Goal: Information Seeking & Learning: Understand process/instructions

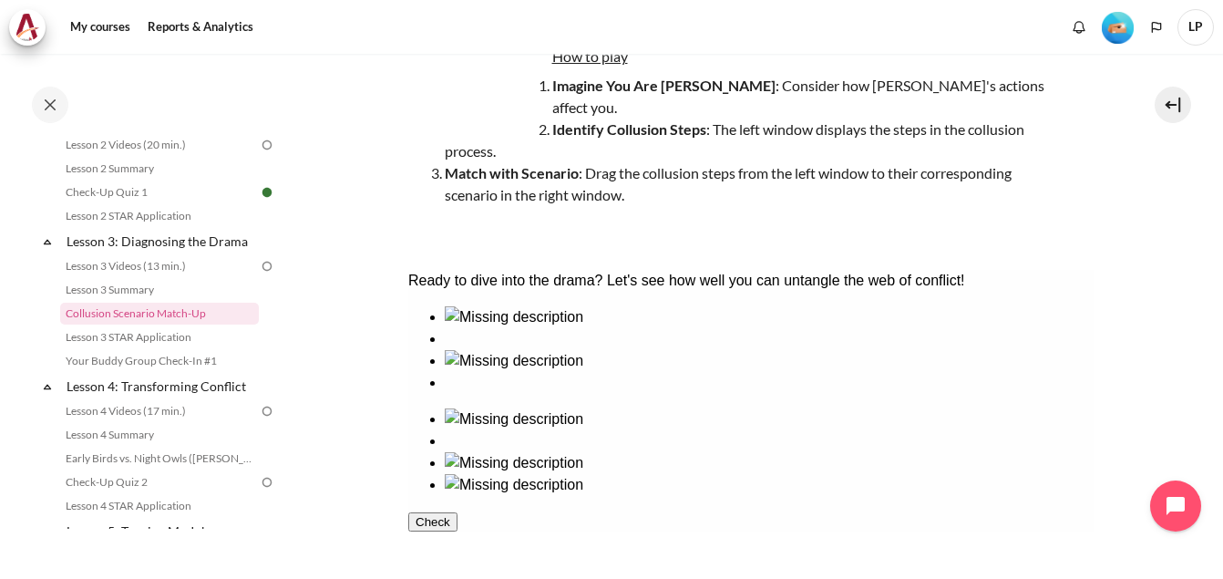
scroll to position [365, 0]
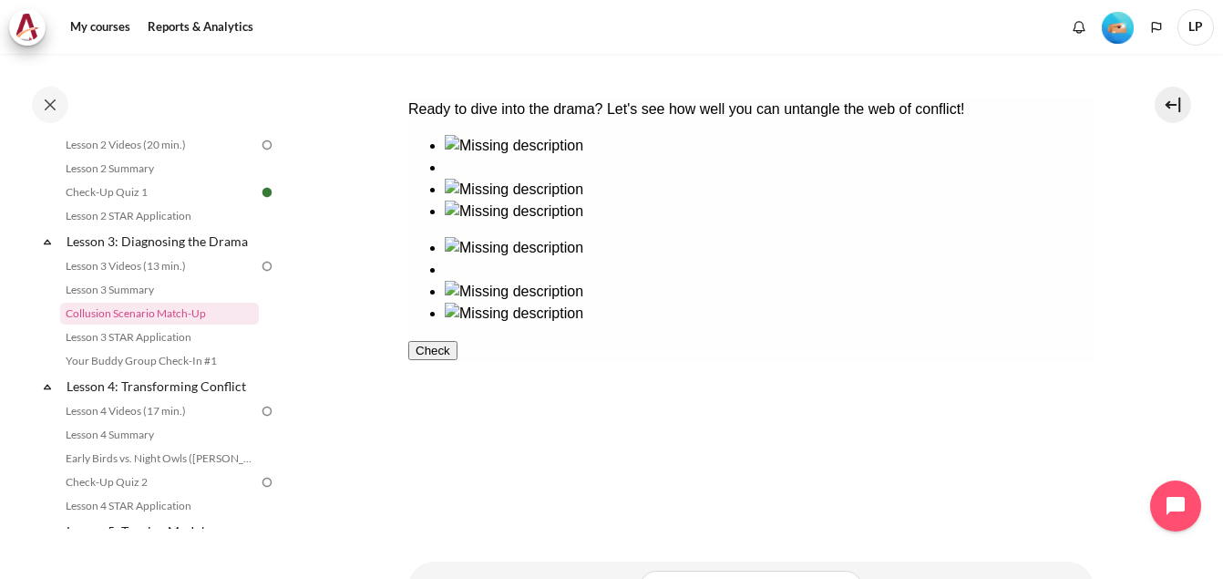
click at [477, 157] on div at bounding box center [768, 157] width 649 height 0
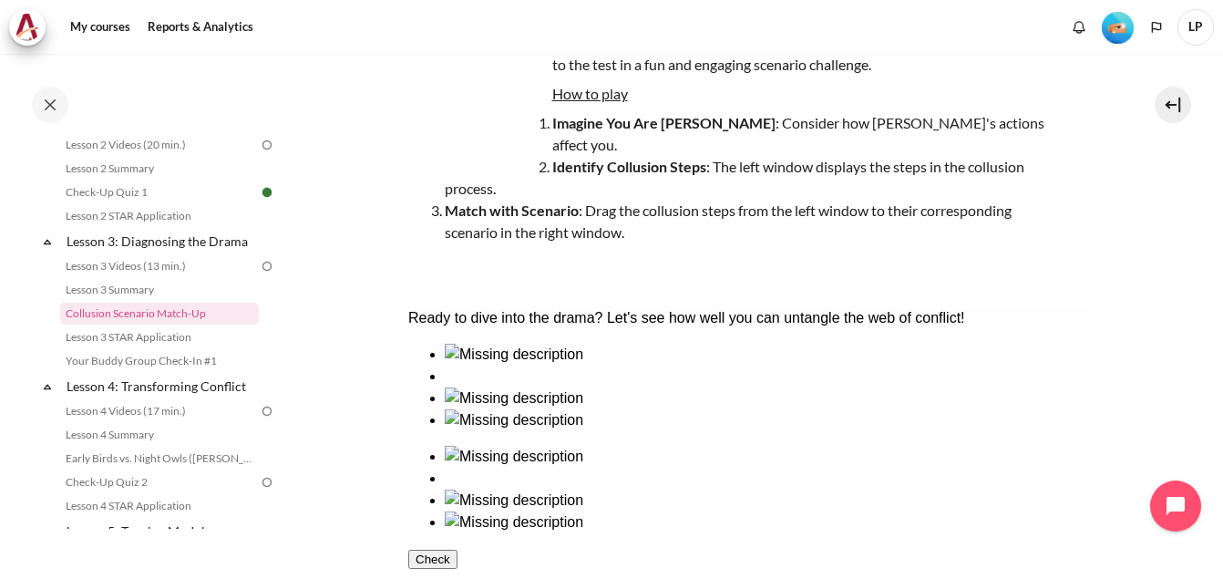
scroll to position [273, 0]
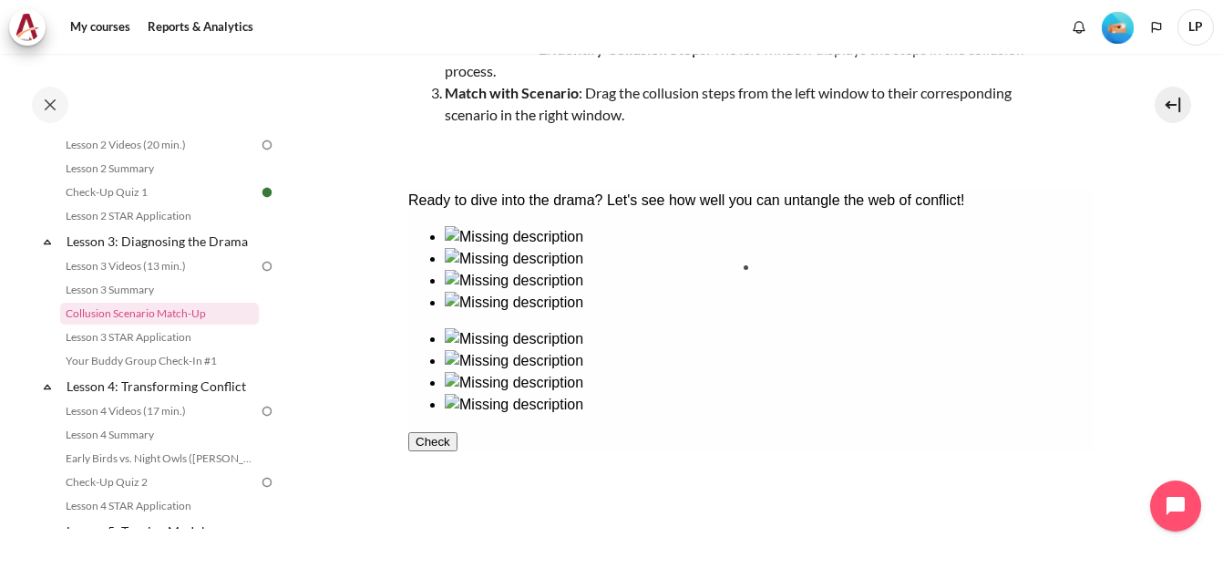
drag, startPoint x: 619, startPoint y: 426, endPoint x: 832, endPoint y: 303, distance: 245.8
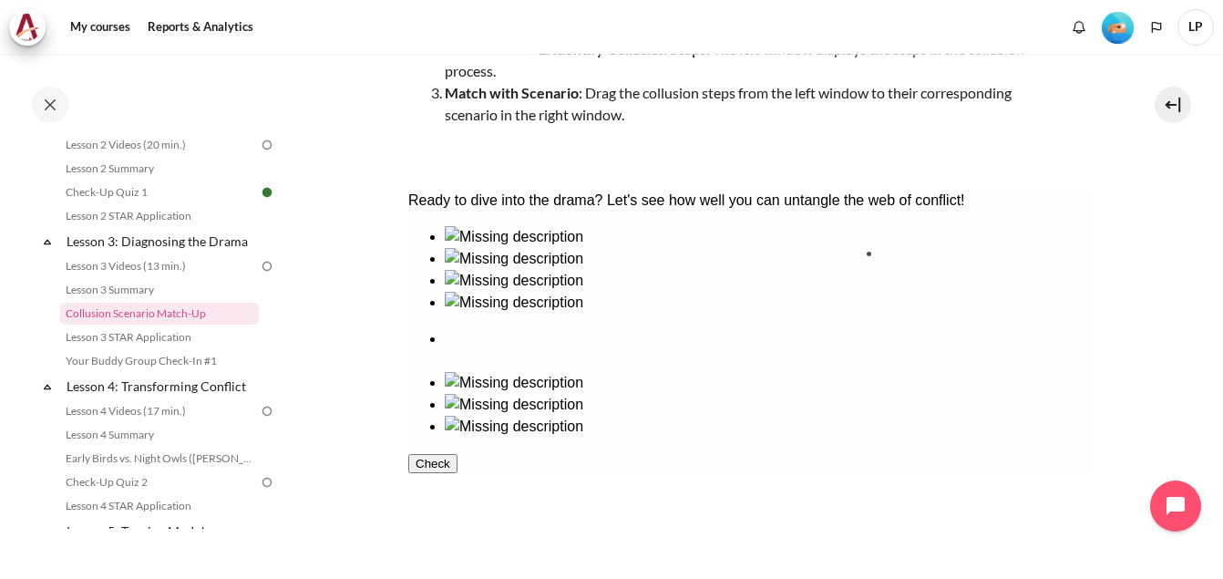
drag, startPoint x: 522, startPoint y: 330, endPoint x: 981, endPoint y: 316, distance: 458.6
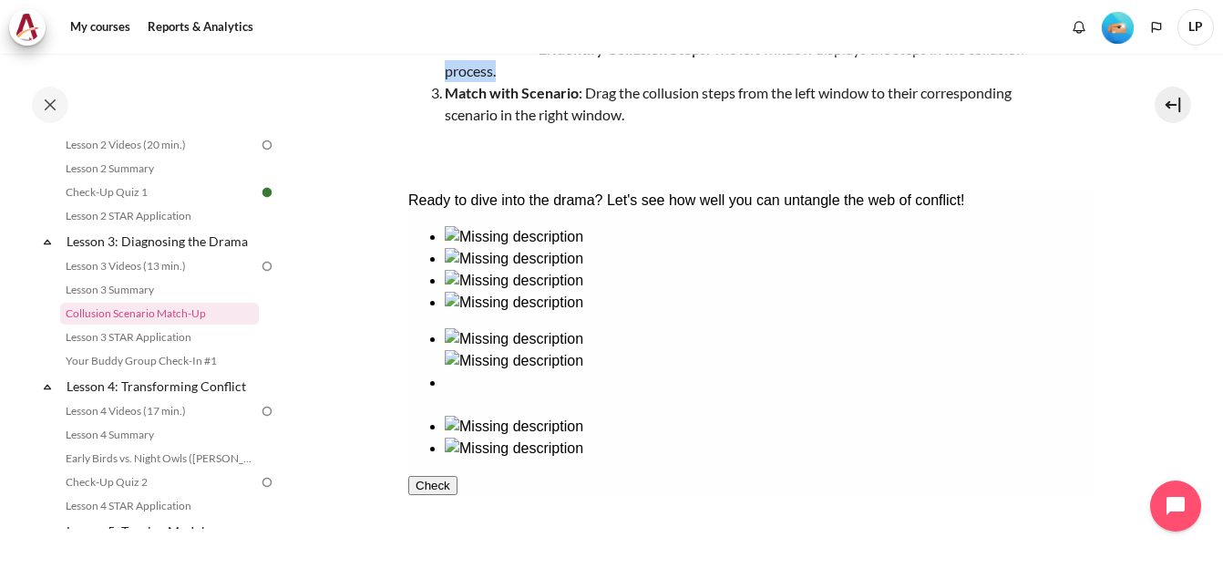
scroll to position [257, 0]
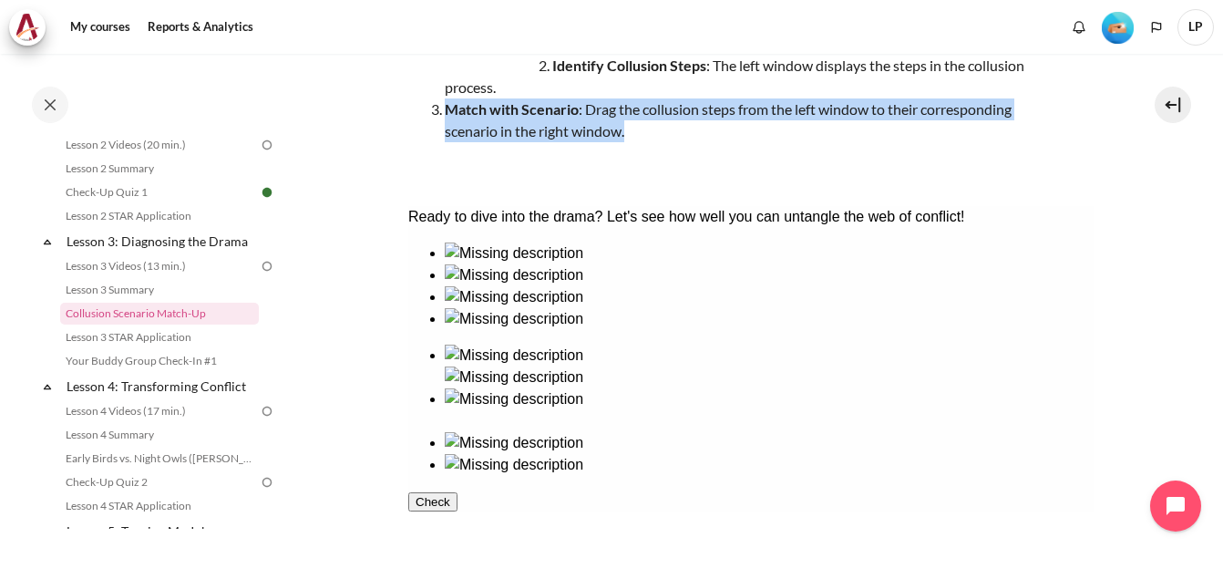
drag, startPoint x: 447, startPoint y: 67, endPoint x: 630, endPoint y: 107, distance: 187.3
click at [630, 107] on li "Match with Scenario : Drag the collusion steps from the left window to their co…" at bounding box center [746, 120] width 602 height 44
copy li "Match with Scenario : Drag the collusion steps from the left window to their co…"
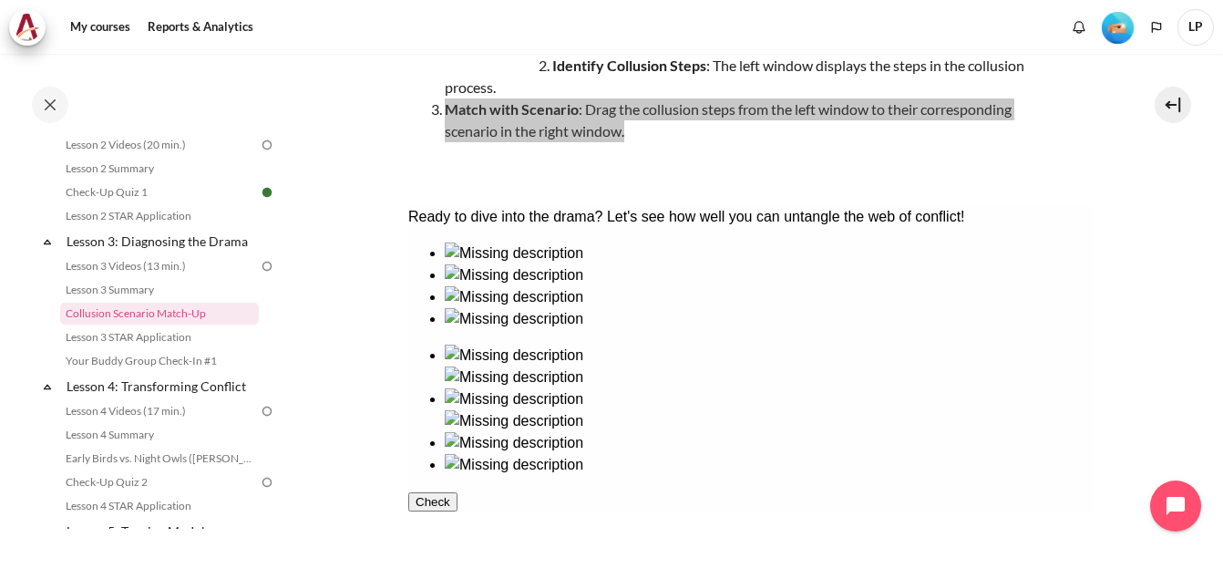
click at [582, 366] on img at bounding box center [513, 377] width 139 height 22
drag, startPoint x: 804, startPoint y: 314, endPoint x: 626, endPoint y: 350, distance: 181.2
click at [626, 352] on div at bounding box center [749, 358] width 685 height 233
drag, startPoint x: 809, startPoint y: 309, endPoint x: 780, endPoint y: 393, distance: 88.8
click at [765, 415] on ul at bounding box center [749, 410] width 685 height 131
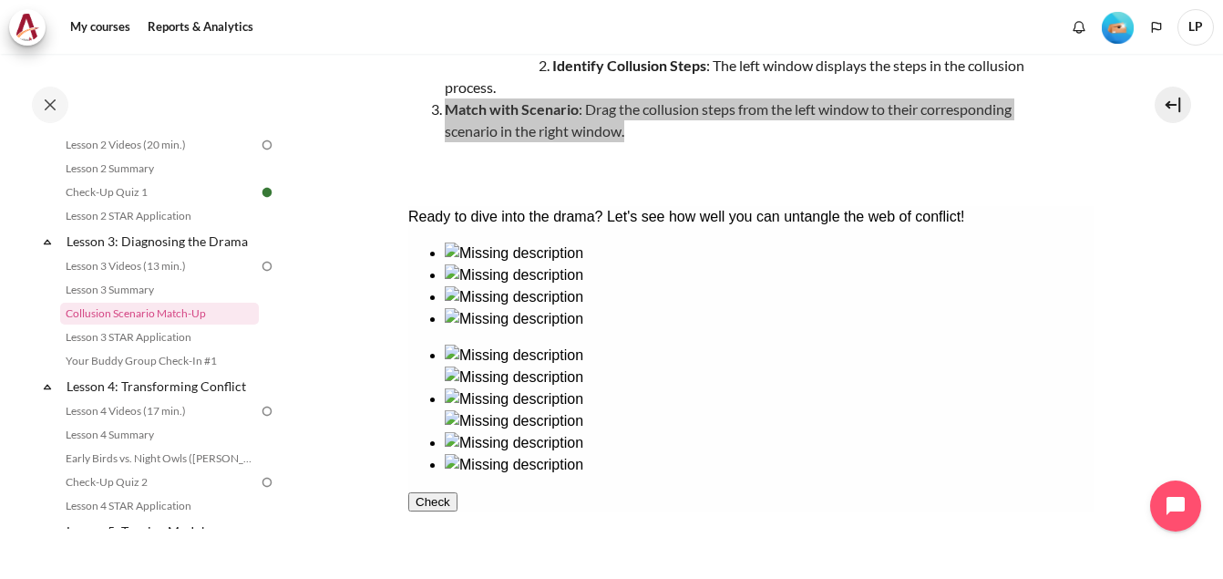
click at [582, 366] on img at bounding box center [513, 377] width 139 height 22
click at [949, 366] on div at bounding box center [768, 377] width 649 height 22
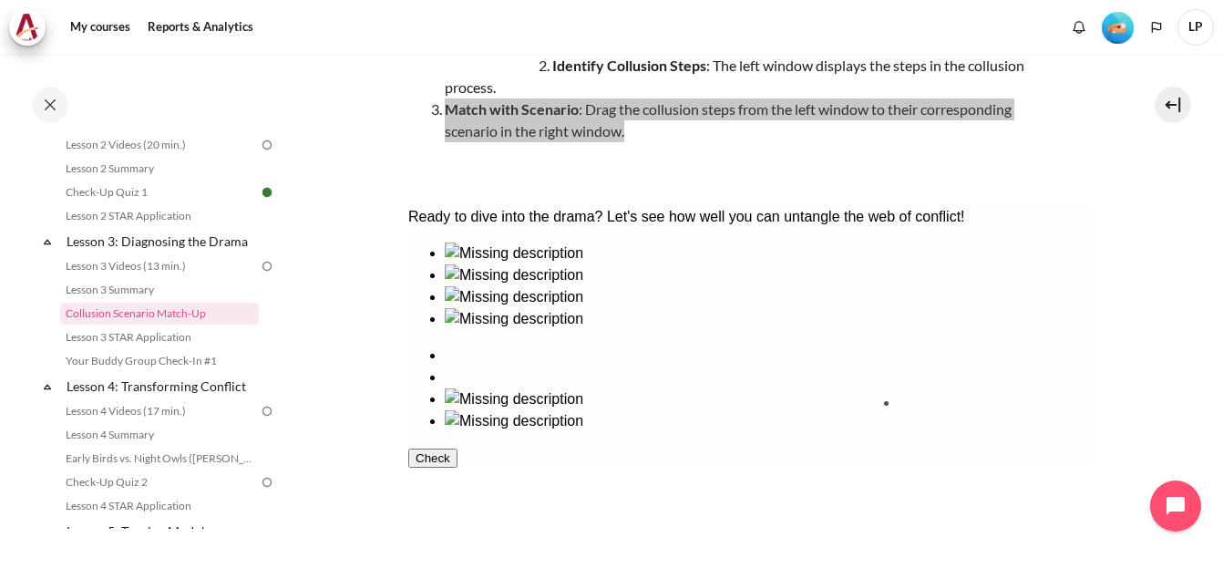
drag, startPoint x: 614, startPoint y: 474, endPoint x: 964, endPoint y: 471, distance: 350.0
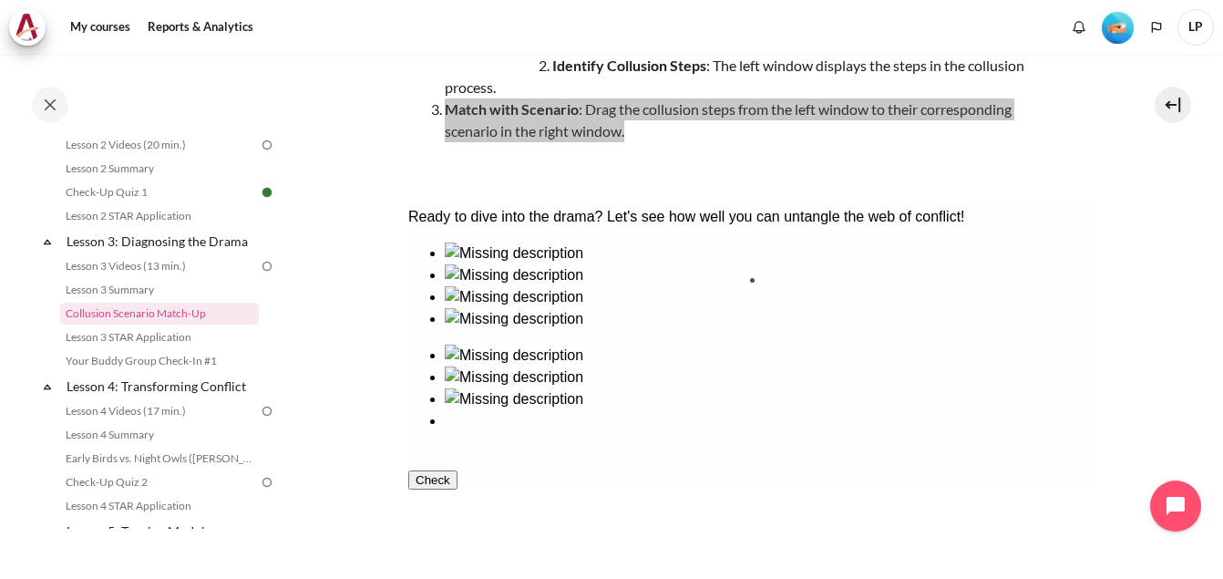
drag, startPoint x: 491, startPoint y: 342, endPoint x: 833, endPoint y: 338, distance: 341.8
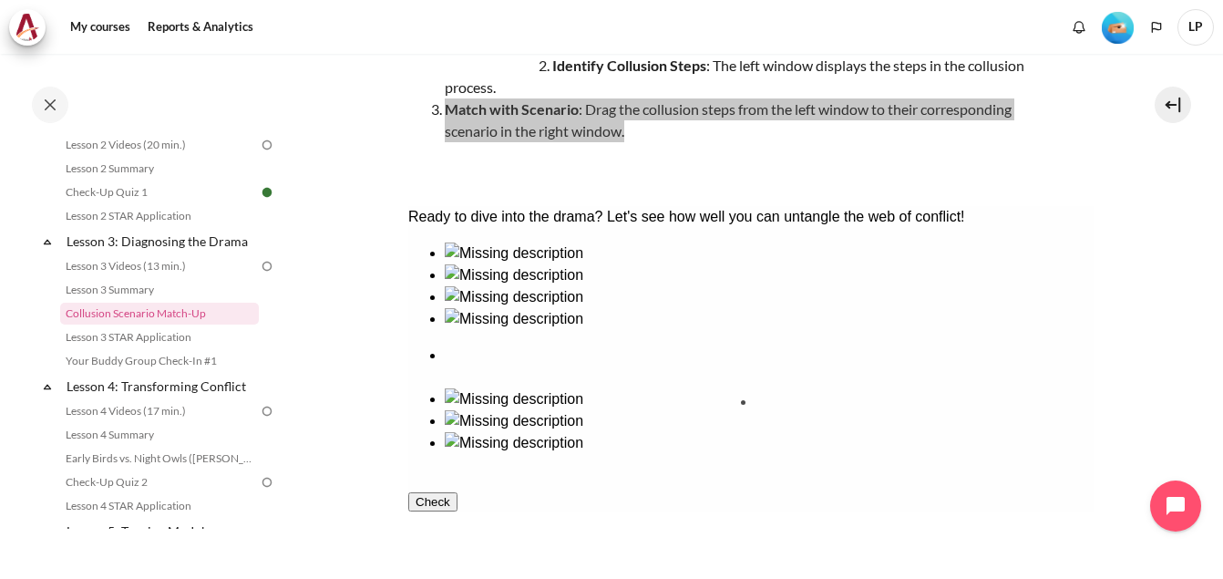
drag, startPoint x: 471, startPoint y: 474, endPoint x: 808, endPoint y: 471, distance: 336.3
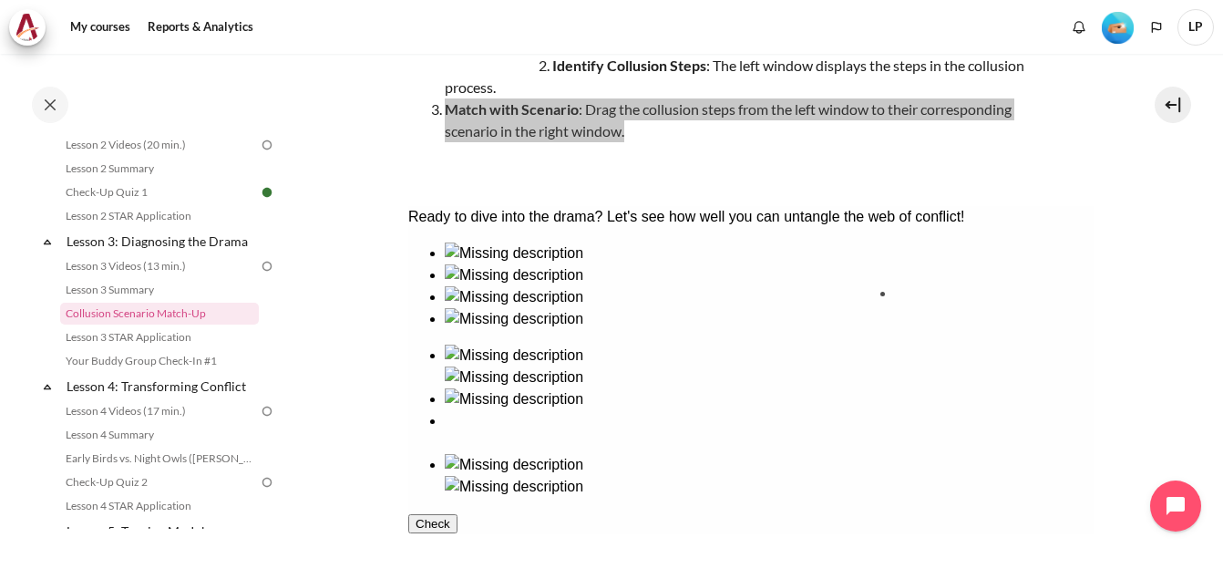
drag, startPoint x: 613, startPoint y: 310, endPoint x: 904, endPoint y: 317, distance: 290.8
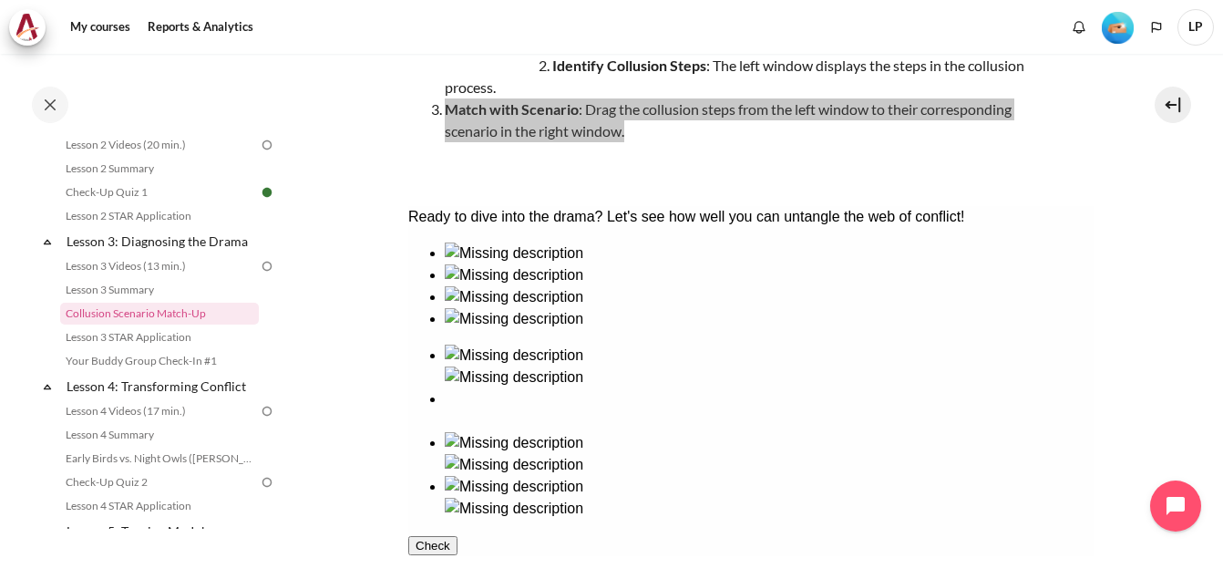
click at [457, 555] on button "Check" at bounding box center [431, 545] width 49 height 19
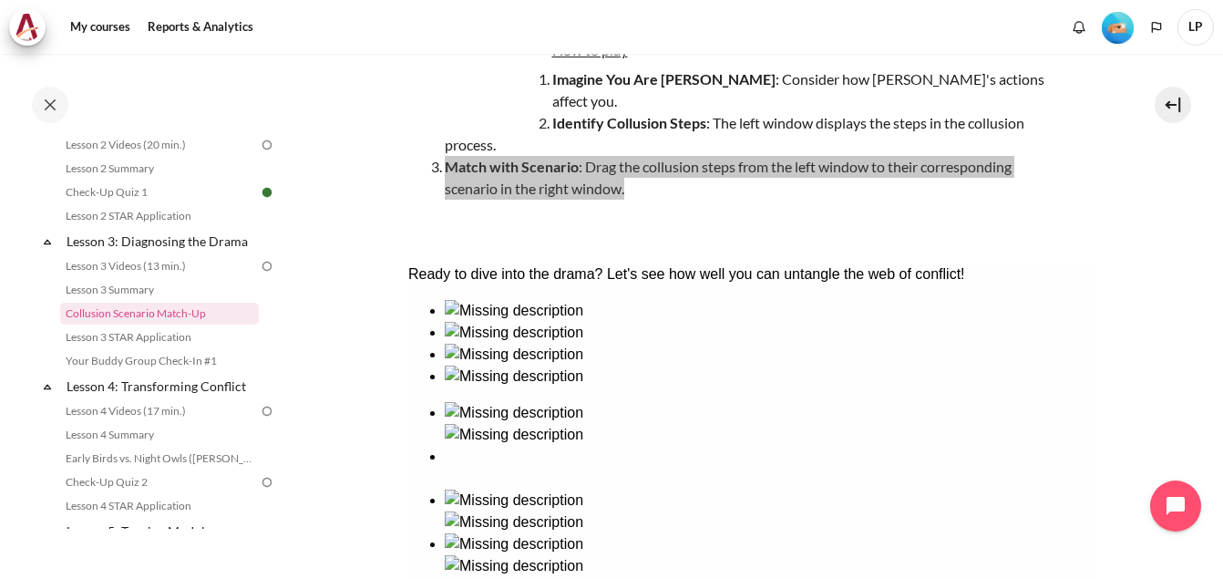
scroll to position [244, 0]
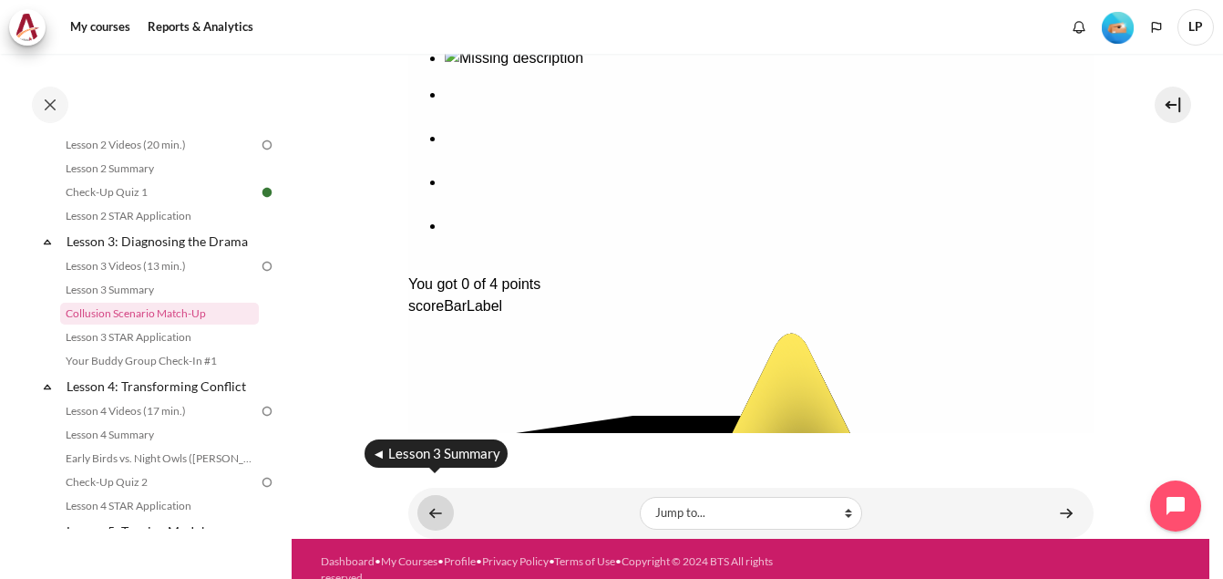
click at [435, 495] on link "Content" at bounding box center [435, 513] width 36 height 36
